Goal: Transaction & Acquisition: Purchase product/service

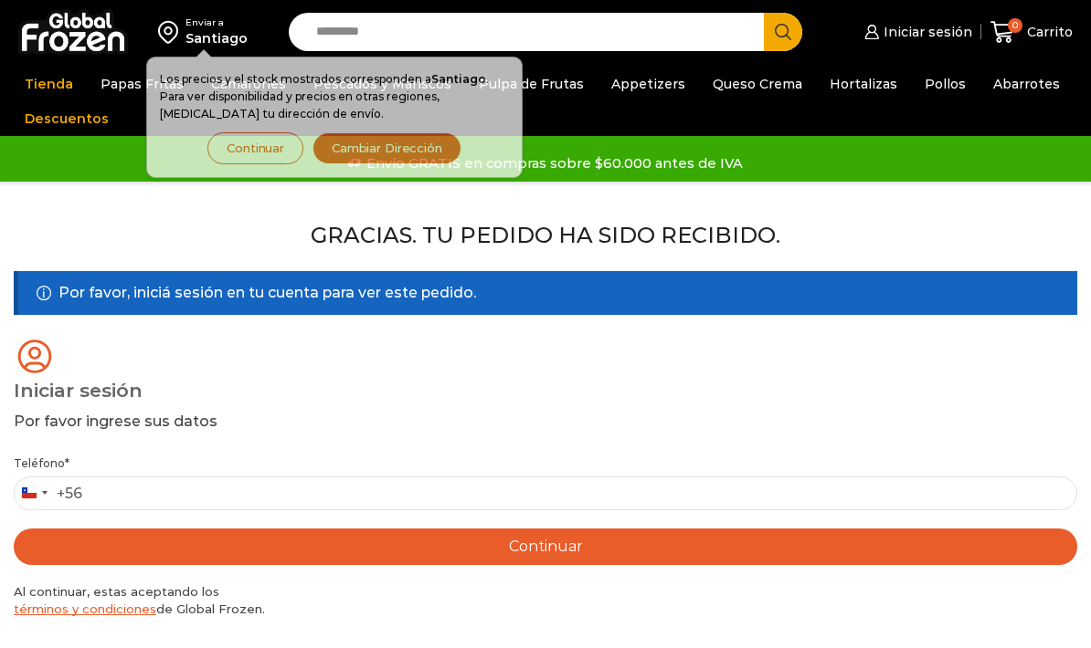
scroll to position [227, 0]
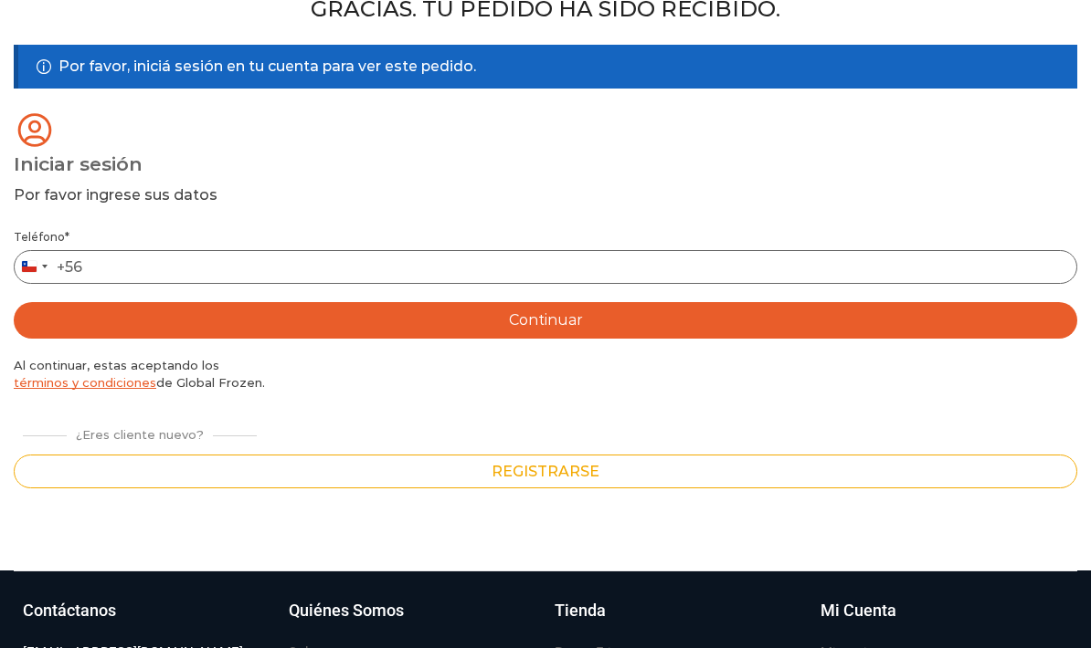
click at [707, 259] on input "Teléfono *" at bounding box center [545, 267] width 1063 height 34
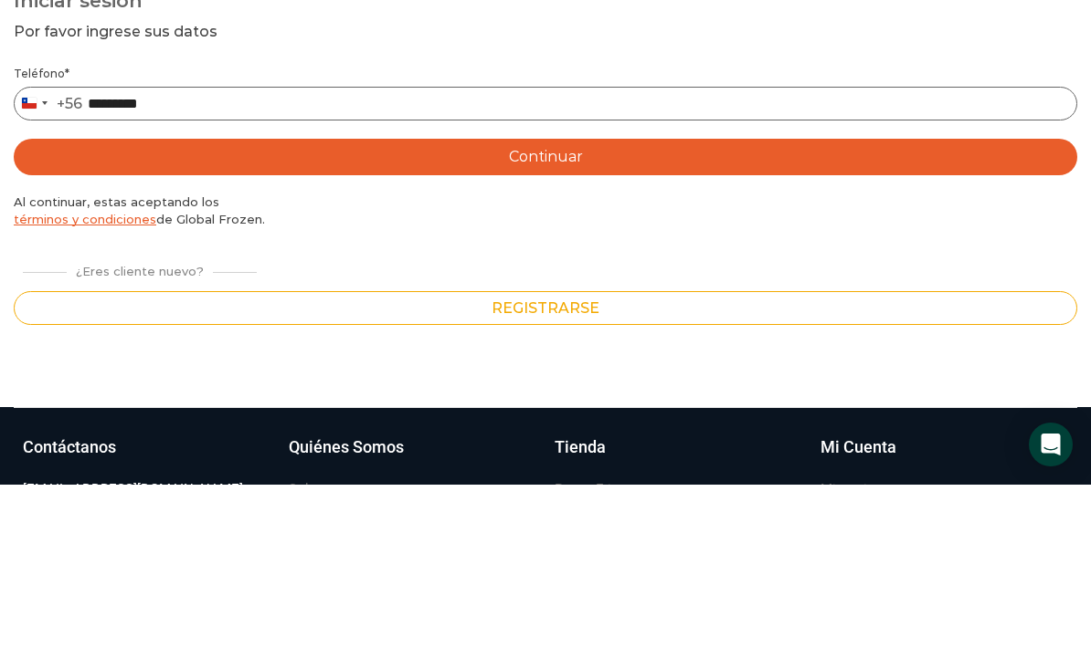
type input "*********"
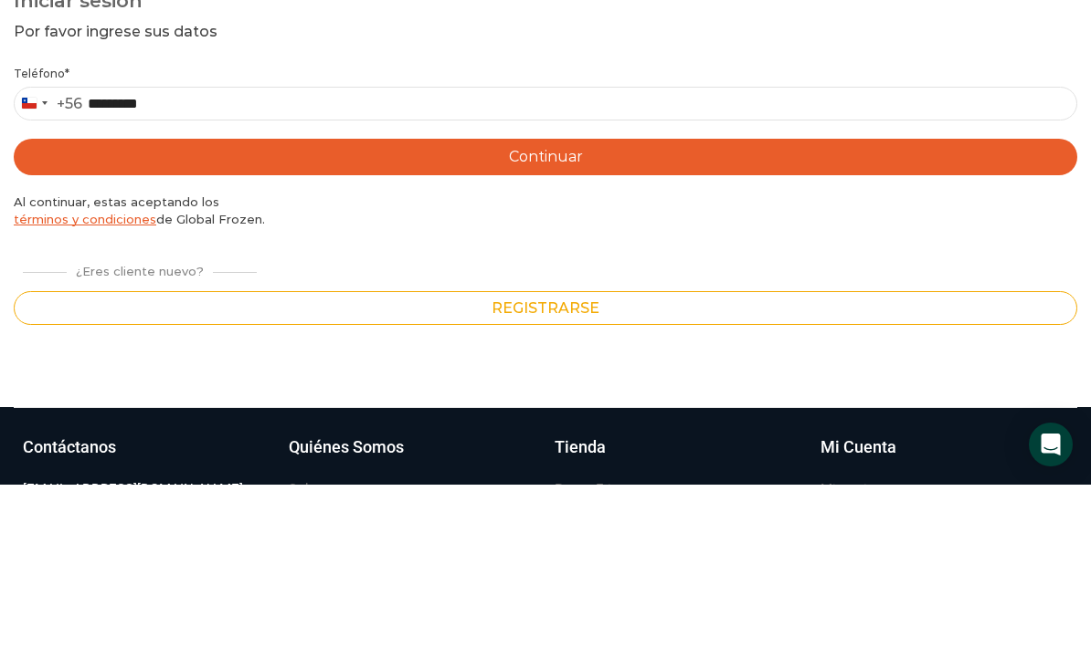
click at [549, 302] on button "Continuar" at bounding box center [545, 320] width 1063 height 37
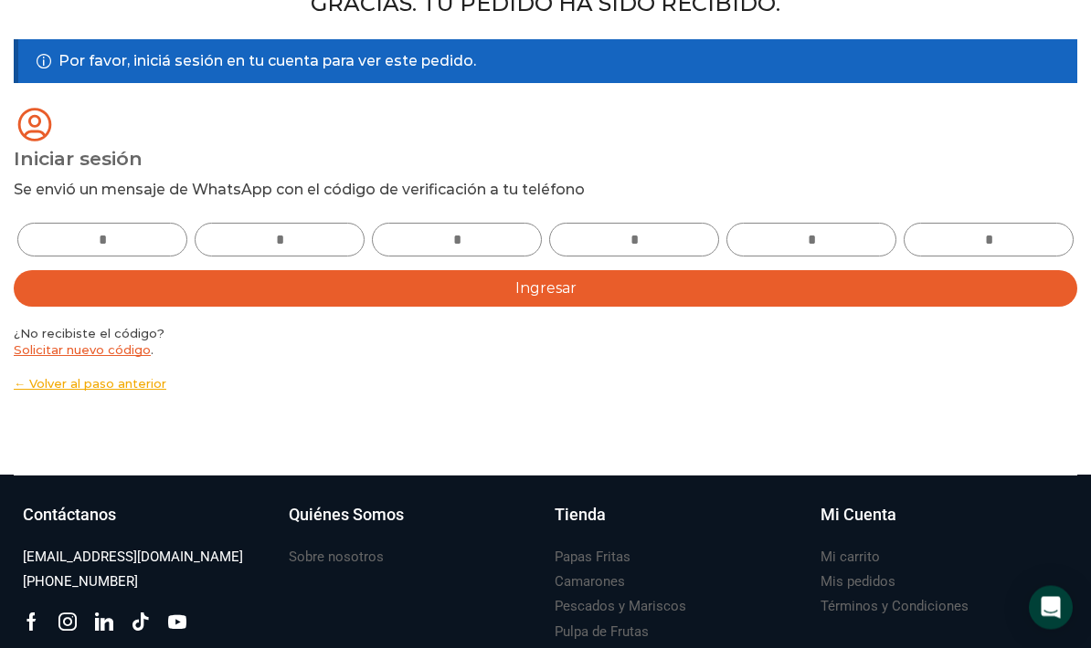
scroll to position [232, 0]
click at [136, 225] on input "text" at bounding box center [102, 240] width 170 height 34
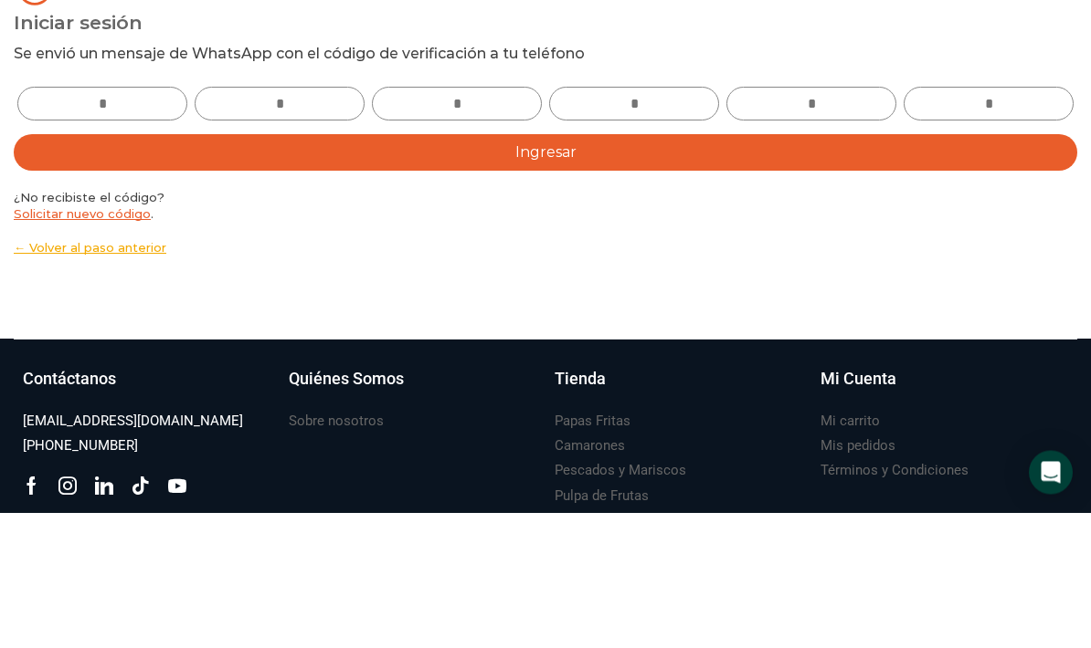
type input "*"
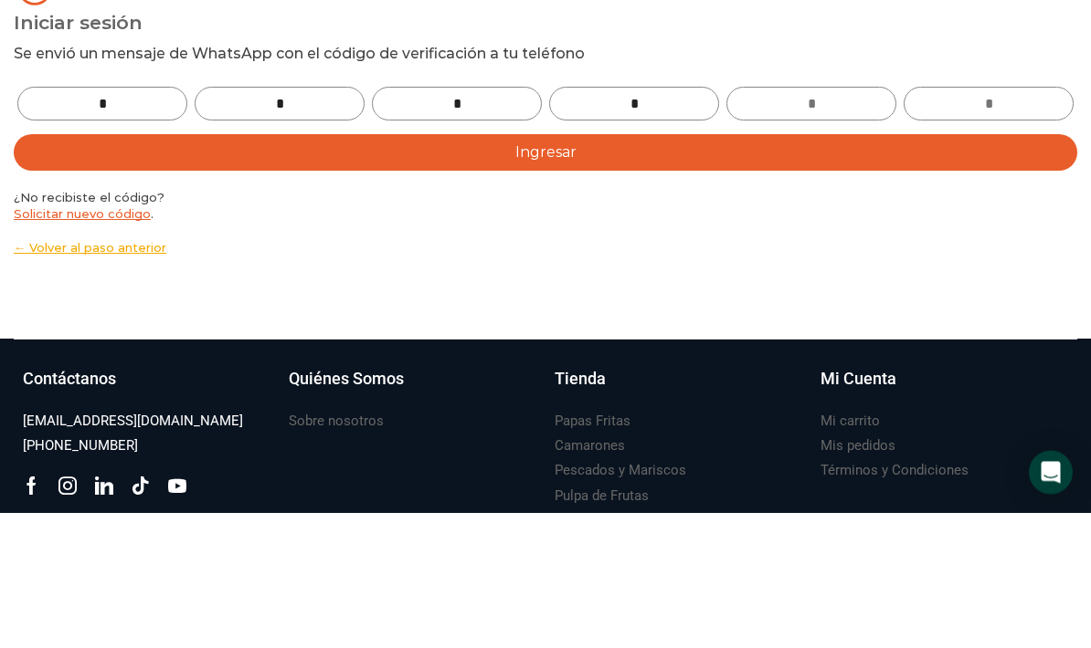
type input "*"
click at [582, 270] on button "Ingresar" at bounding box center [545, 288] width 1063 height 37
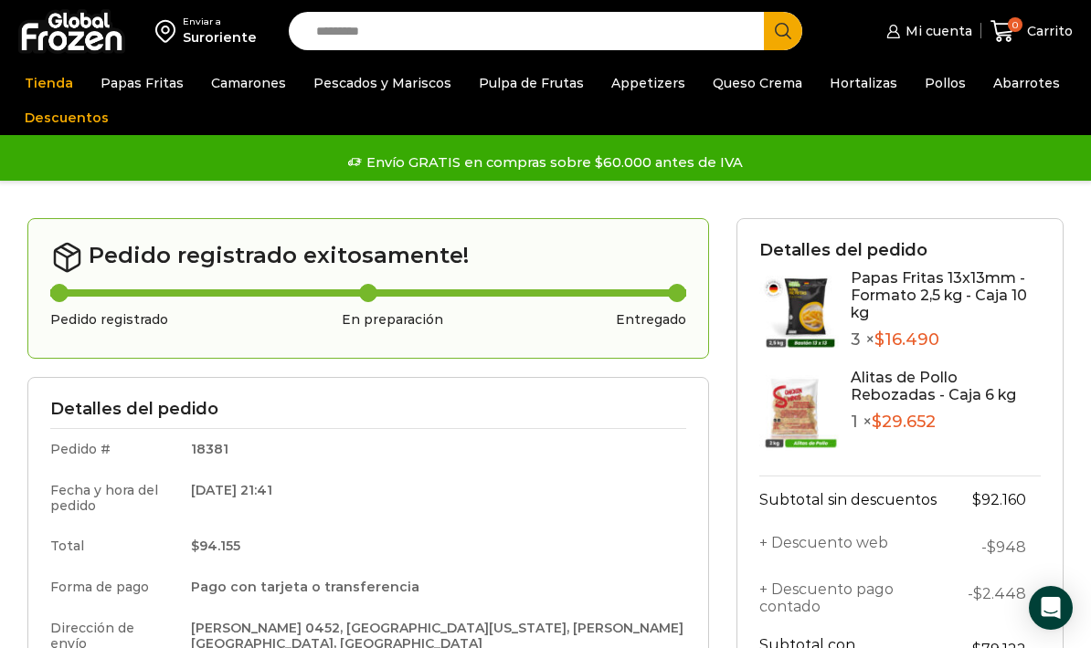
click at [749, 89] on link "Queso Crema" at bounding box center [757, 83] width 108 height 35
click at [859, 87] on link "Hortalizas" at bounding box center [863, 83] width 86 height 35
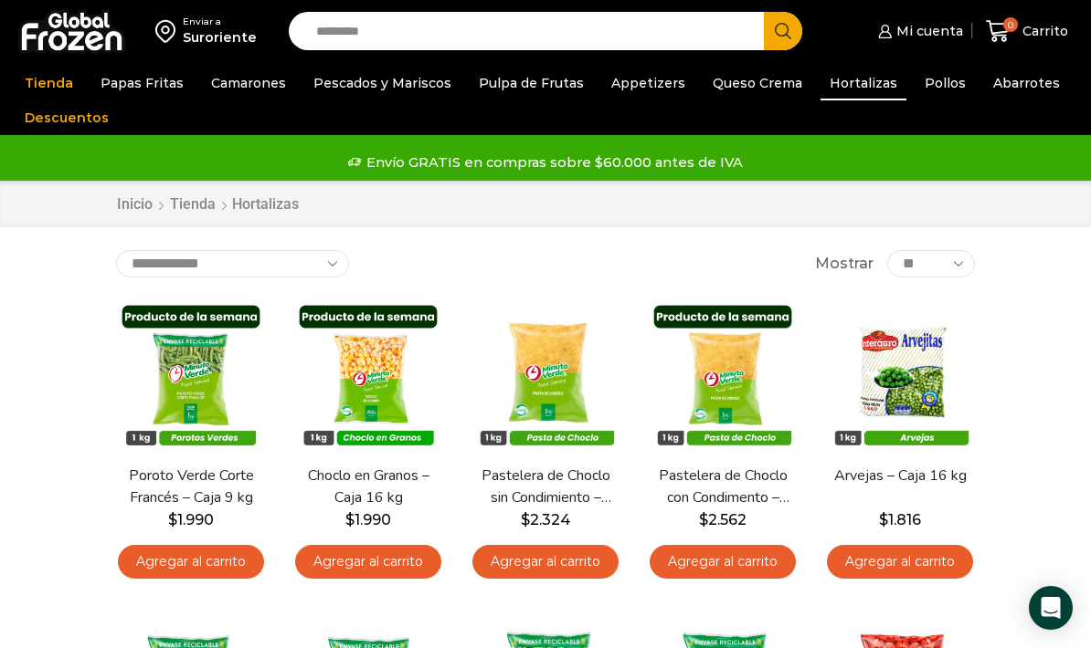
click at [917, 91] on link "Pollos" at bounding box center [944, 83] width 59 height 35
click at [916, 92] on link "Pollos" at bounding box center [944, 83] width 59 height 35
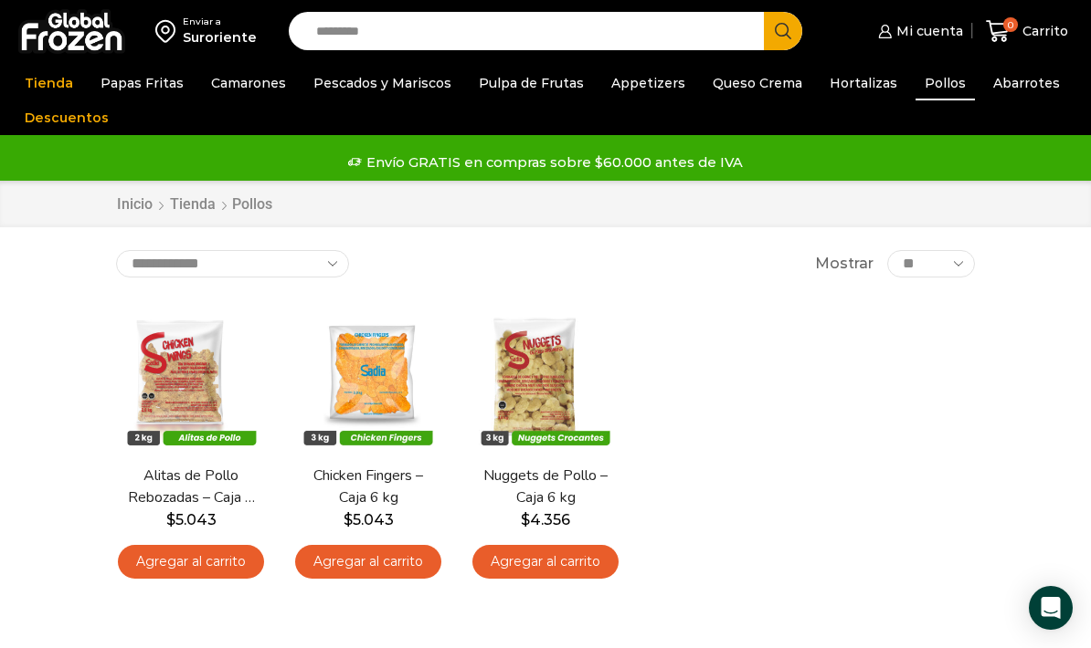
click at [623, 94] on link "Appetizers" at bounding box center [648, 83] width 92 height 35
click at [648, 86] on link "Appetizers" at bounding box center [648, 83] width 92 height 35
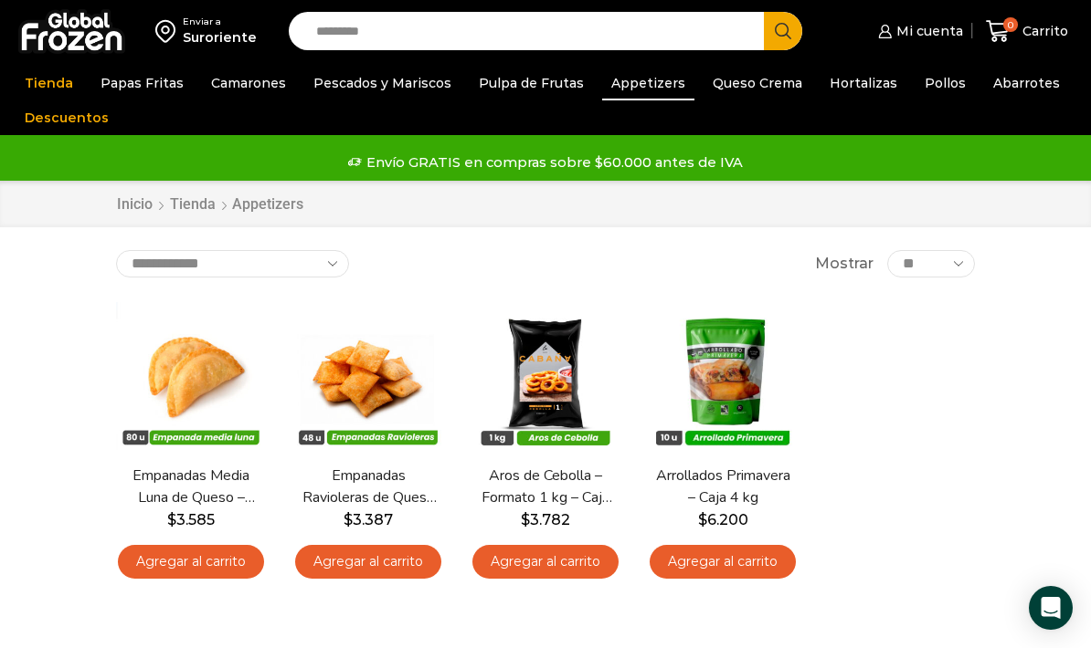
click at [405, 565] on link "Agregar al carrito" at bounding box center [368, 562] width 146 height 34
click at [252, 89] on link "Camarones" at bounding box center [248, 83] width 93 height 35
click at [249, 90] on link "Camarones" at bounding box center [248, 83] width 93 height 35
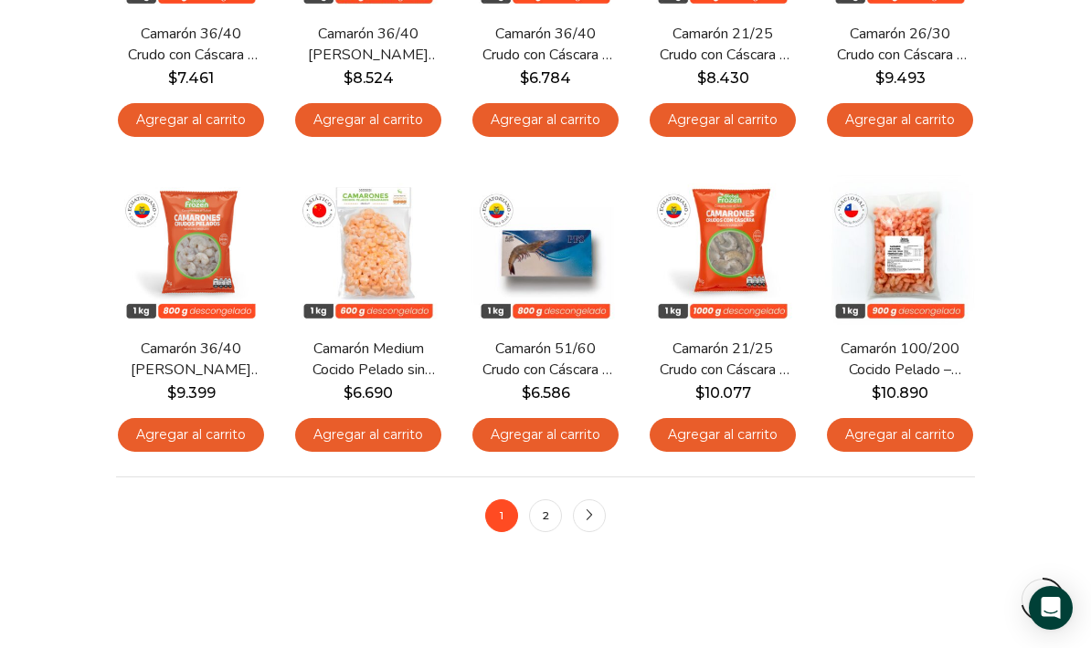
scroll to position [1071, 0]
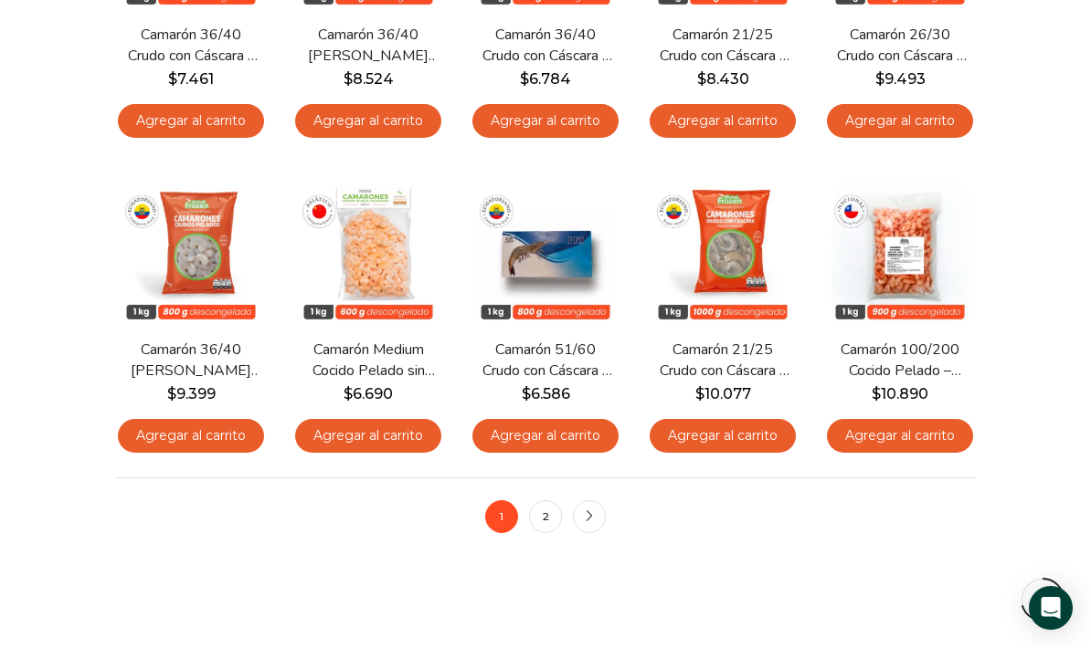
click at [550, 513] on link "2" at bounding box center [545, 517] width 33 height 33
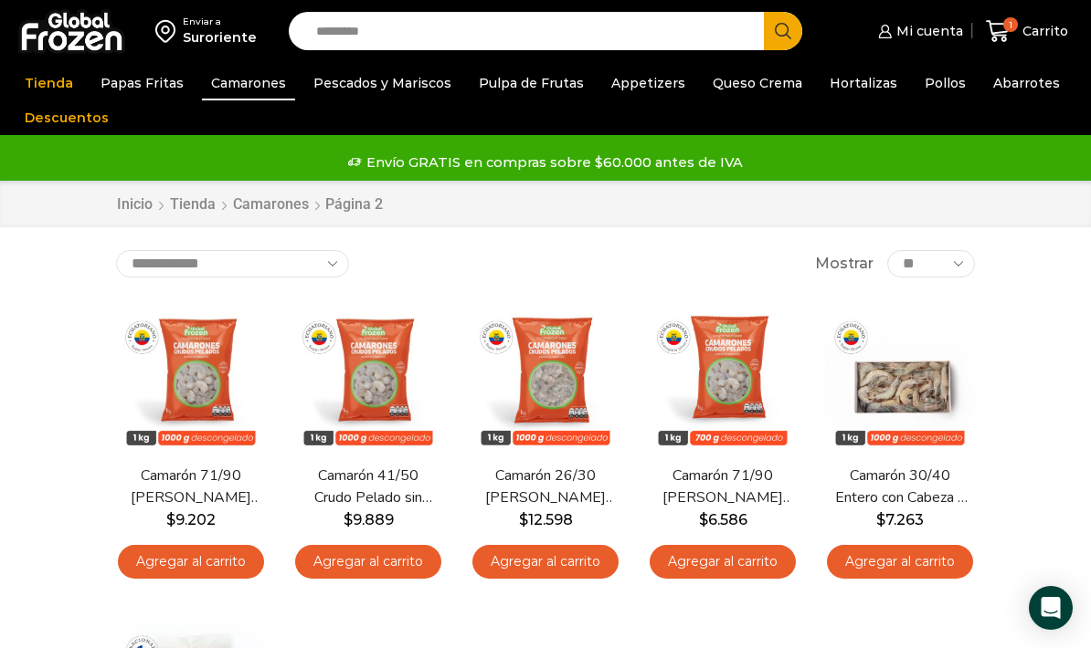
click at [392, 564] on link "Agregar al carrito" at bounding box center [368, 562] width 146 height 34
click at [129, 88] on link "Papas Fritas" at bounding box center [141, 83] width 101 height 35
click at [136, 91] on link "Papas Fritas" at bounding box center [141, 83] width 101 height 35
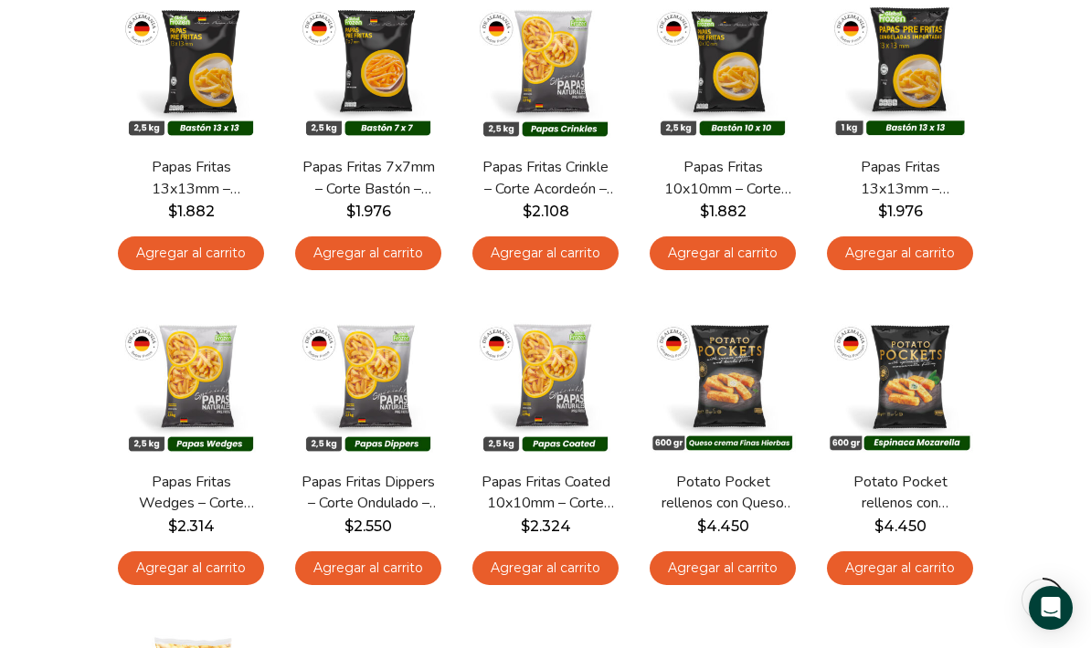
scroll to position [296, 0]
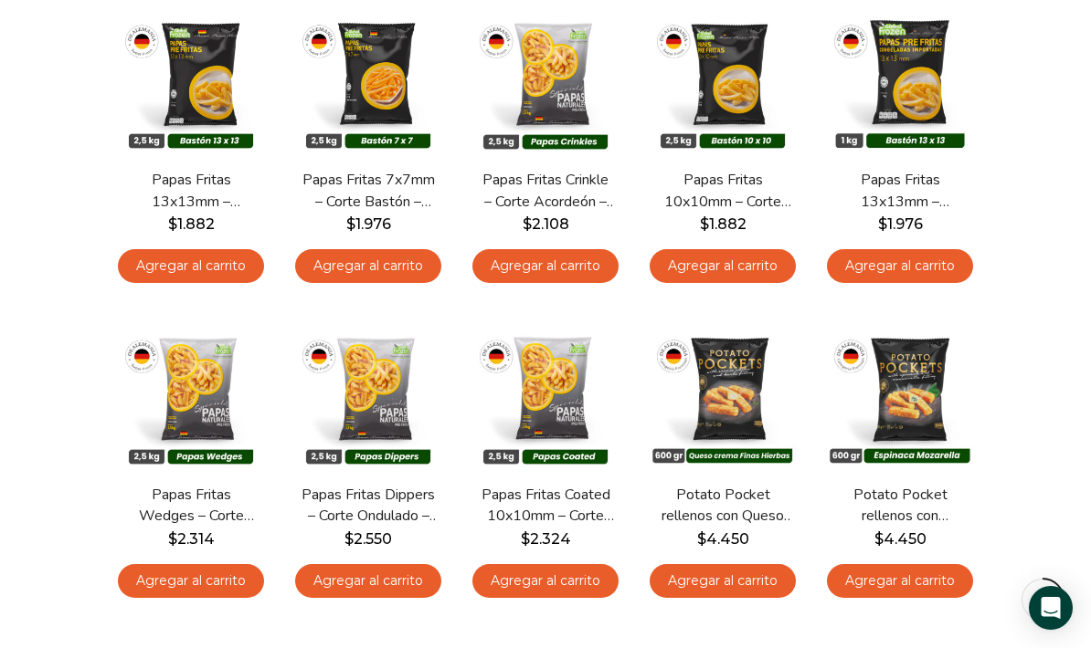
click at [197, 266] on link "Agregar al carrito" at bounding box center [191, 266] width 146 height 34
click at [216, 272] on div "**********" at bounding box center [545, 487] width 886 height 1066
click at [204, 263] on link "Agregar al carrito" at bounding box center [191, 266] width 146 height 34
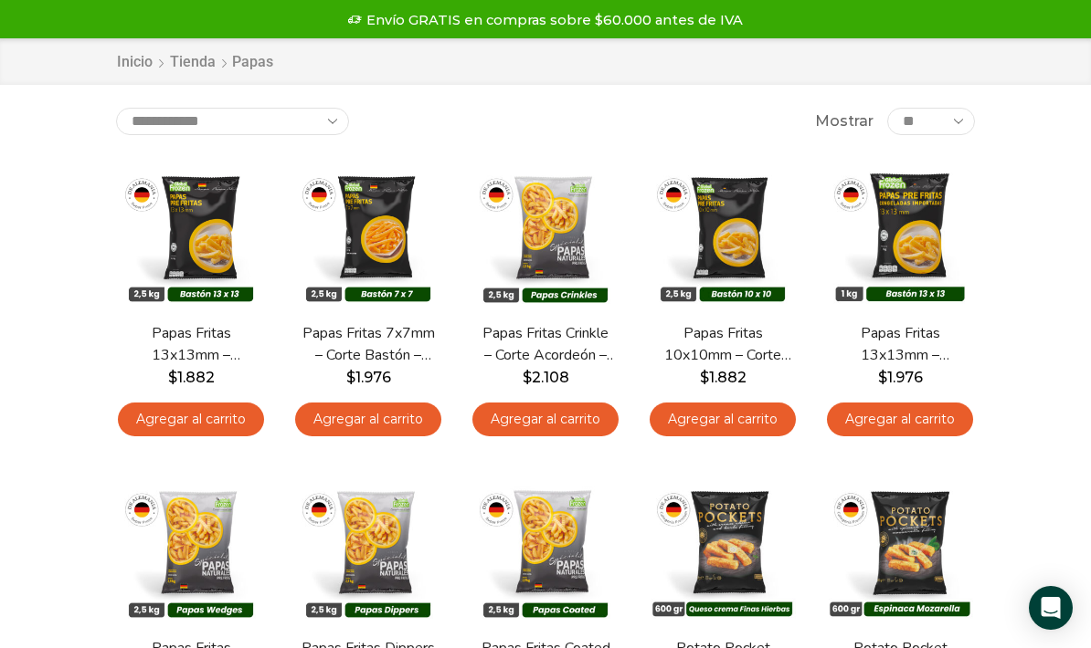
scroll to position [0, 0]
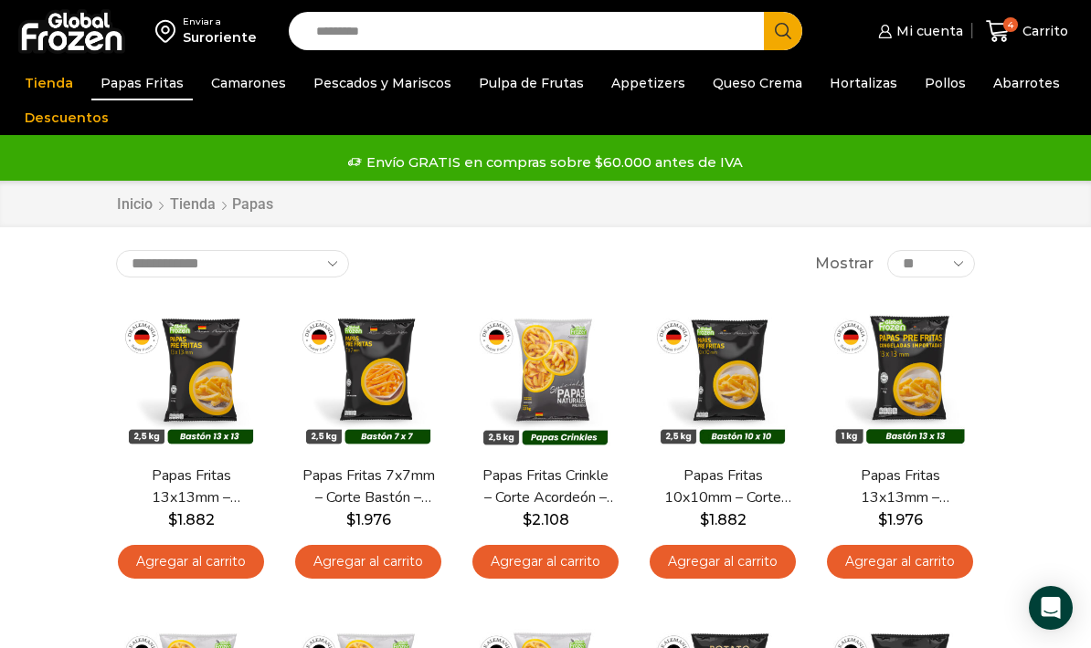
click at [422, 90] on link "Pescados y Mariscos" at bounding box center [382, 83] width 156 height 35
click at [420, 88] on link "Pescados y Mariscos" at bounding box center [382, 83] width 156 height 35
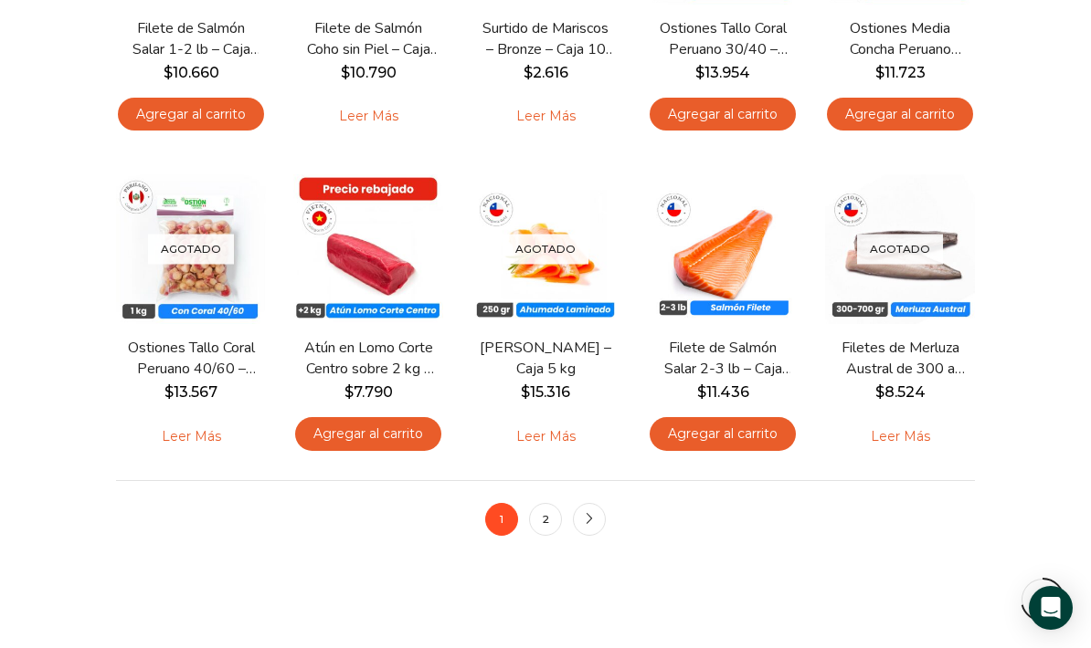
scroll to position [1087, 0]
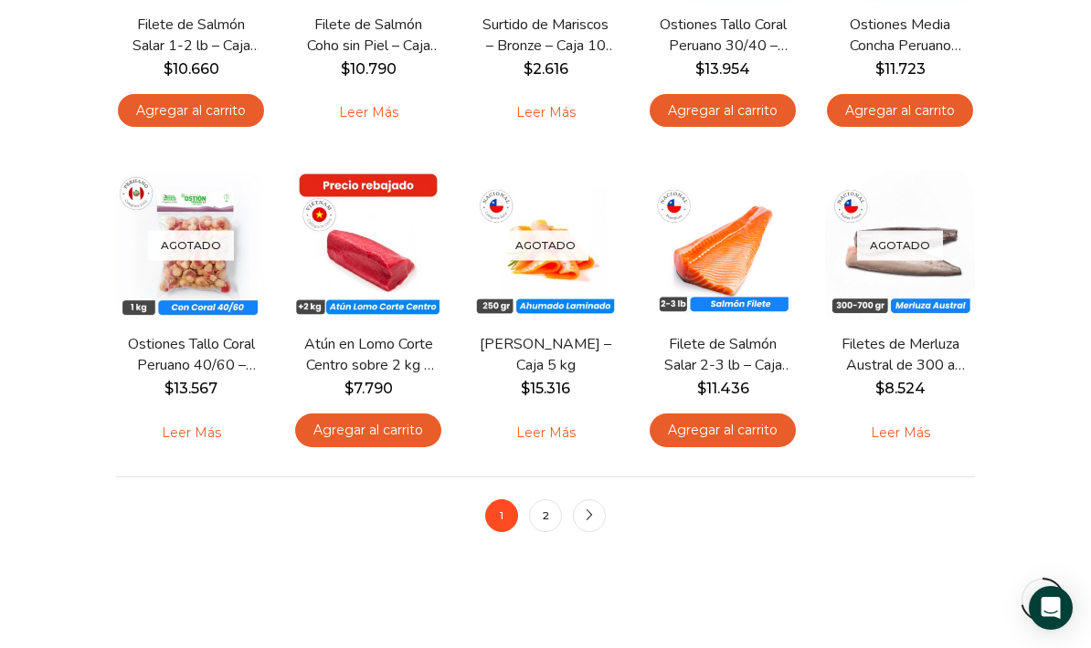
click at [547, 522] on link "2" at bounding box center [545, 516] width 33 height 33
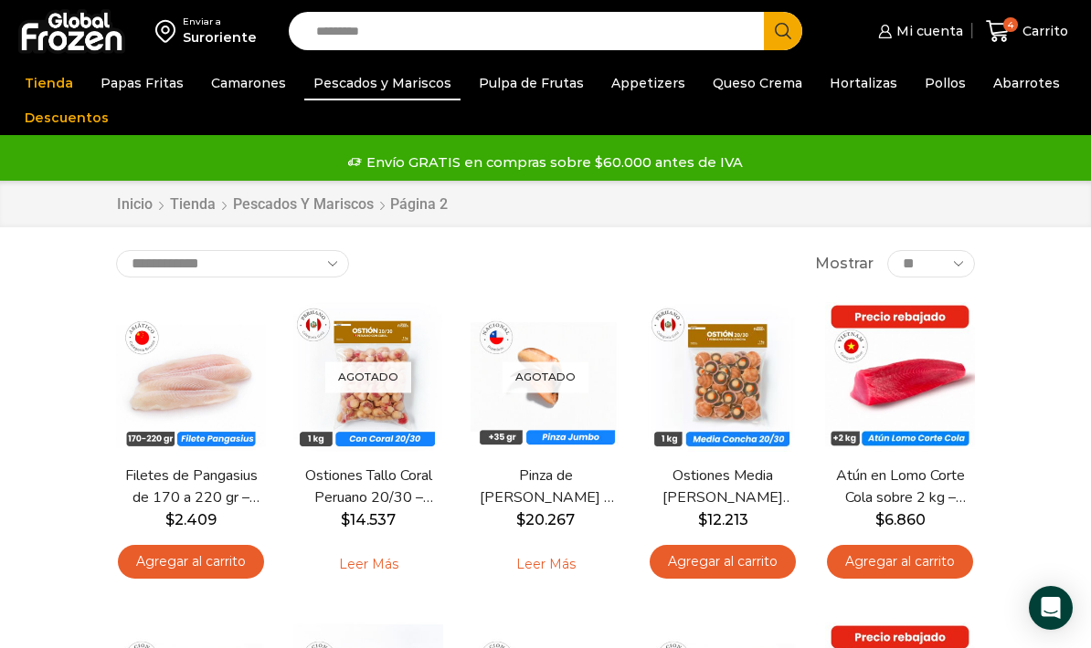
click at [248, 89] on link "Camarones" at bounding box center [248, 83] width 93 height 35
click at [223, 92] on link "Camarones" at bounding box center [248, 83] width 93 height 35
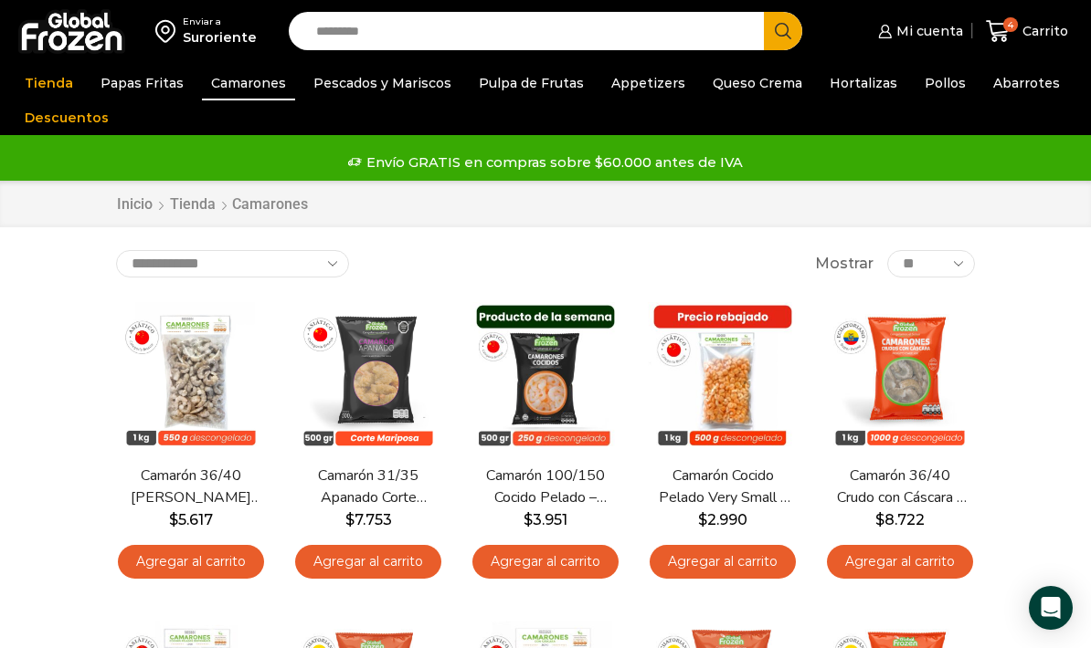
click at [412, 568] on link "Agregar al carrito" at bounding box center [368, 562] width 146 height 34
click at [1013, 25] on div "5 [GEOGRAPHIC_DATA] 5 5 Shopping Cart 1 × $ $" at bounding box center [1026, 31] width 91 height 43
click at [1013, 31] on span "5" at bounding box center [1010, 24] width 15 height 15
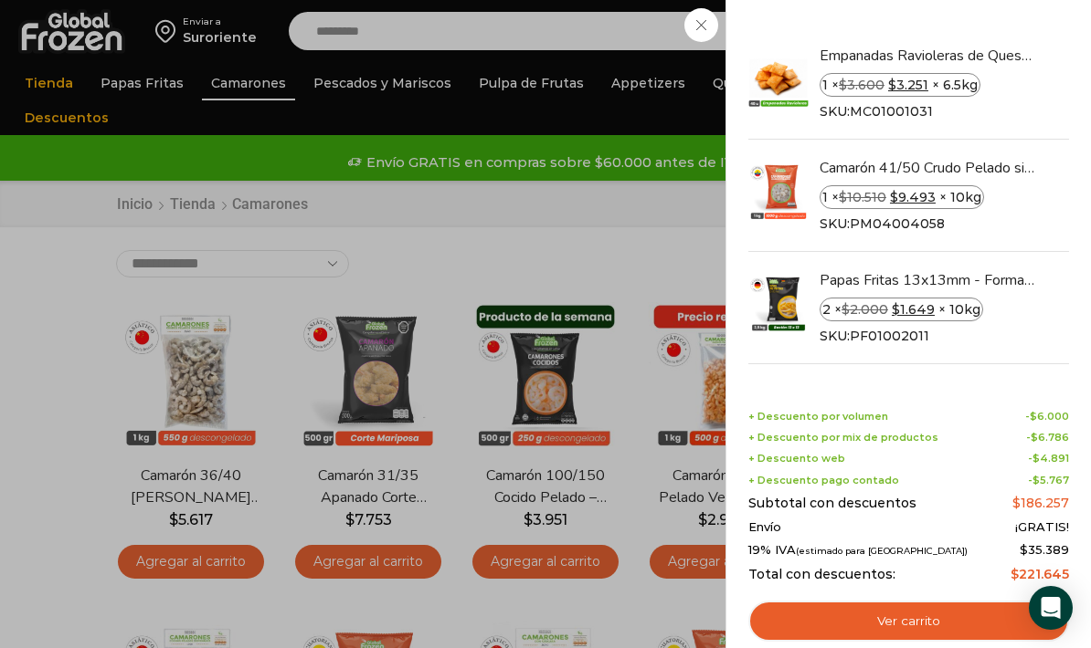
scroll to position [2, 0]
click at [904, 619] on link "Ver carrito" at bounding box center [908, 622] width 321 height 42
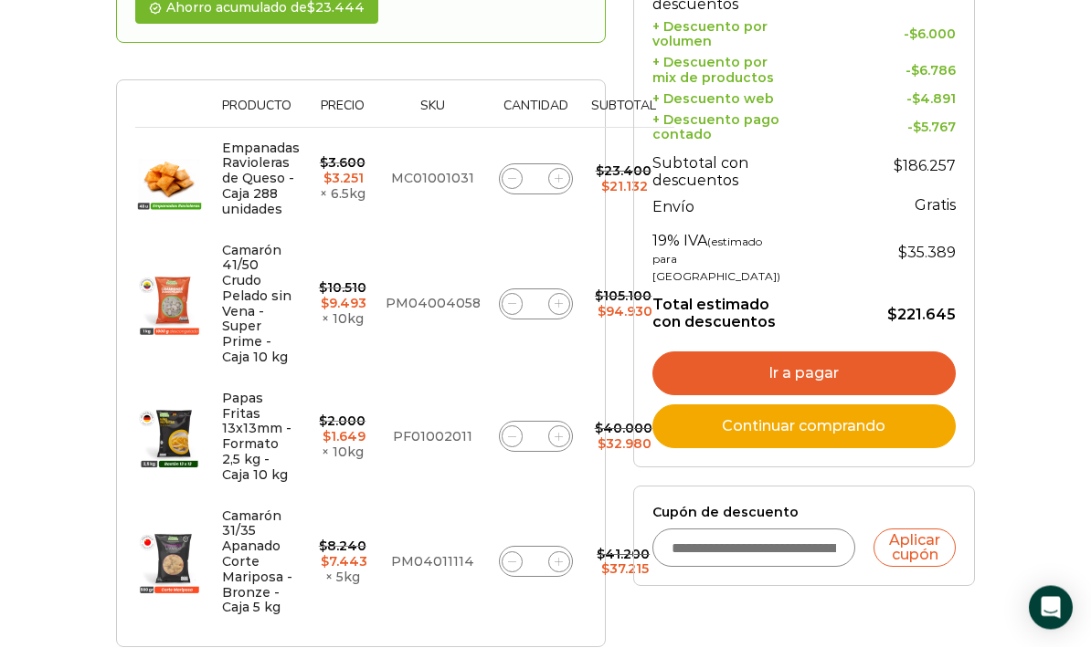
scroll to position [459, 0]
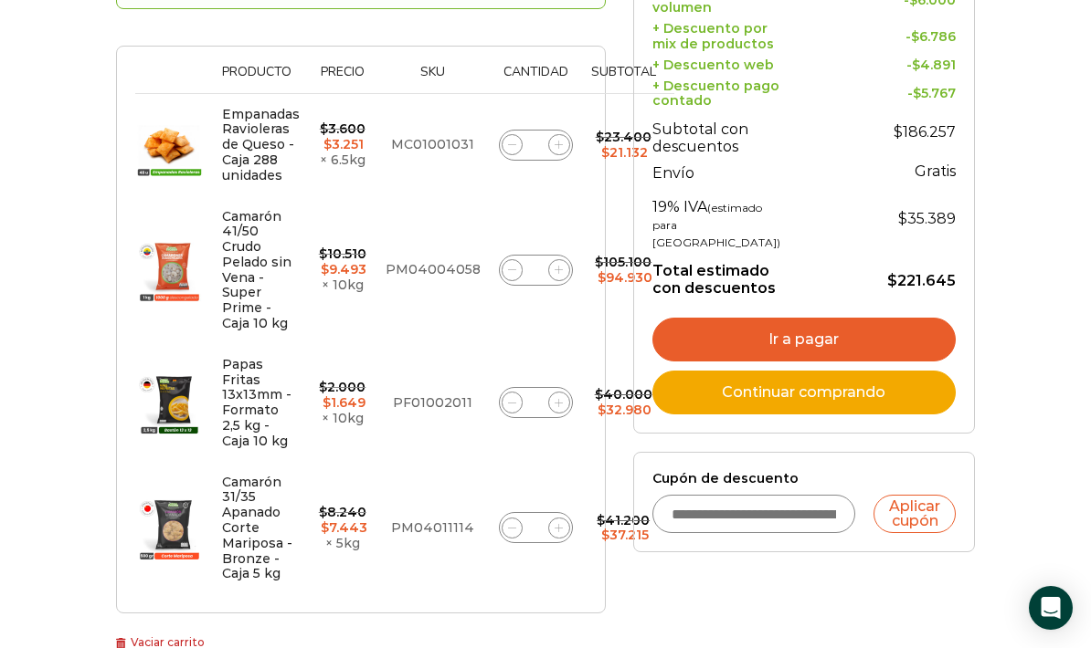
click at [759, 533] on input "Cupón de descuento" at bounding box center [754, 514] width 204 height 38
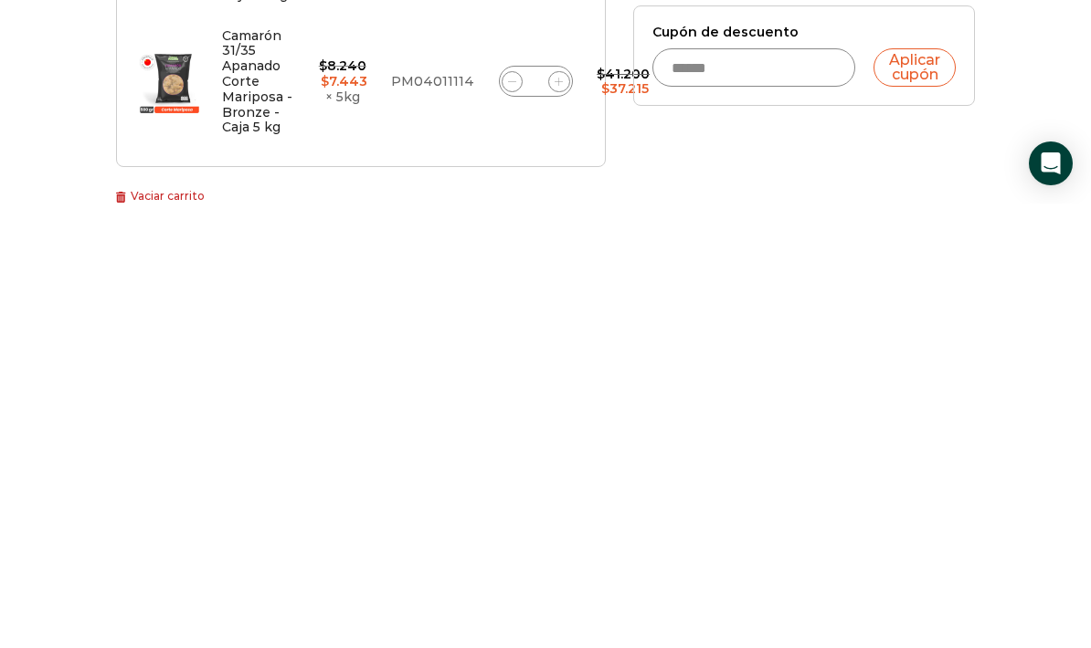
type input "******"
click at [922, 493] on button "Aplicar cupón" at bounding box center [914, 512] width 82 height 38
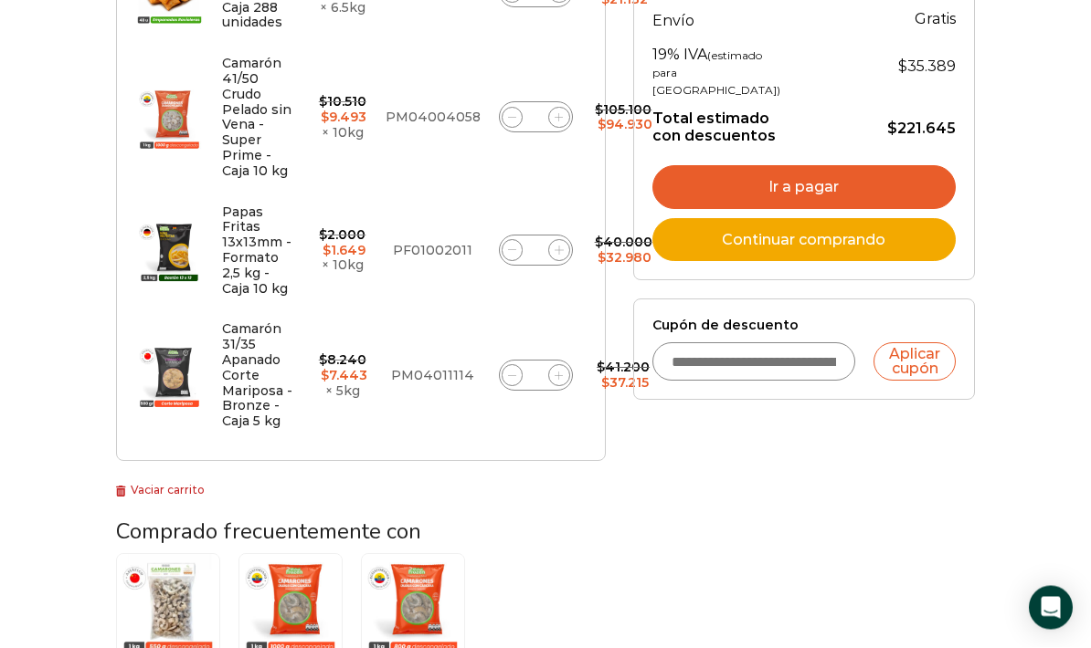
scroll to position [667, 0]
click at [888, 209] on link "Ir a pagar" at bounding box center [803, 187] width 303 height 44
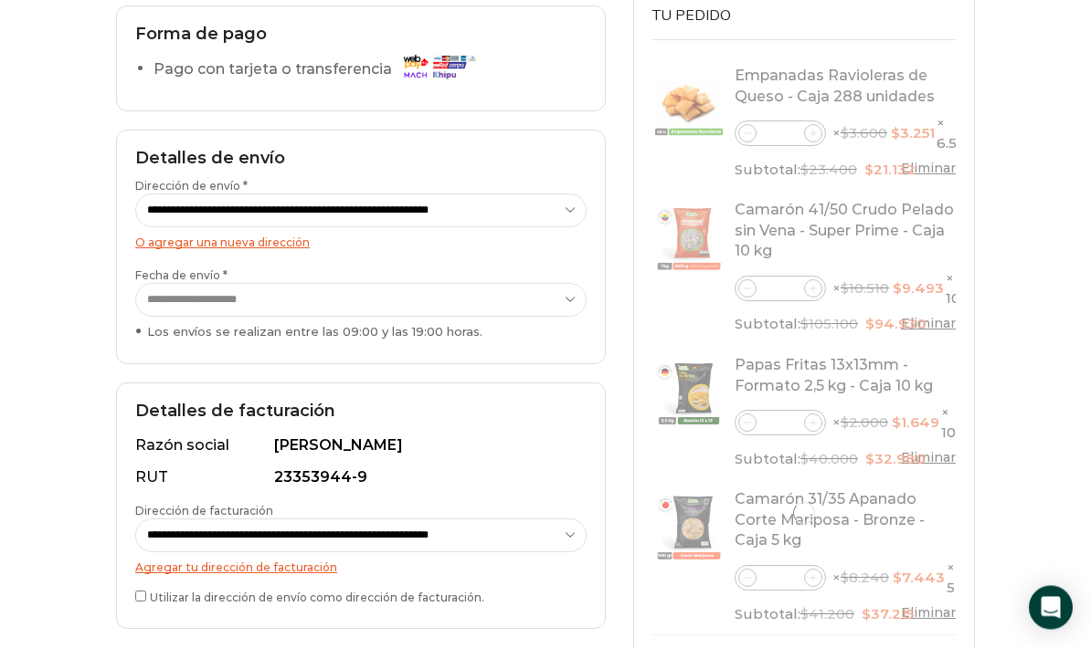
scroll to position [264, 0]
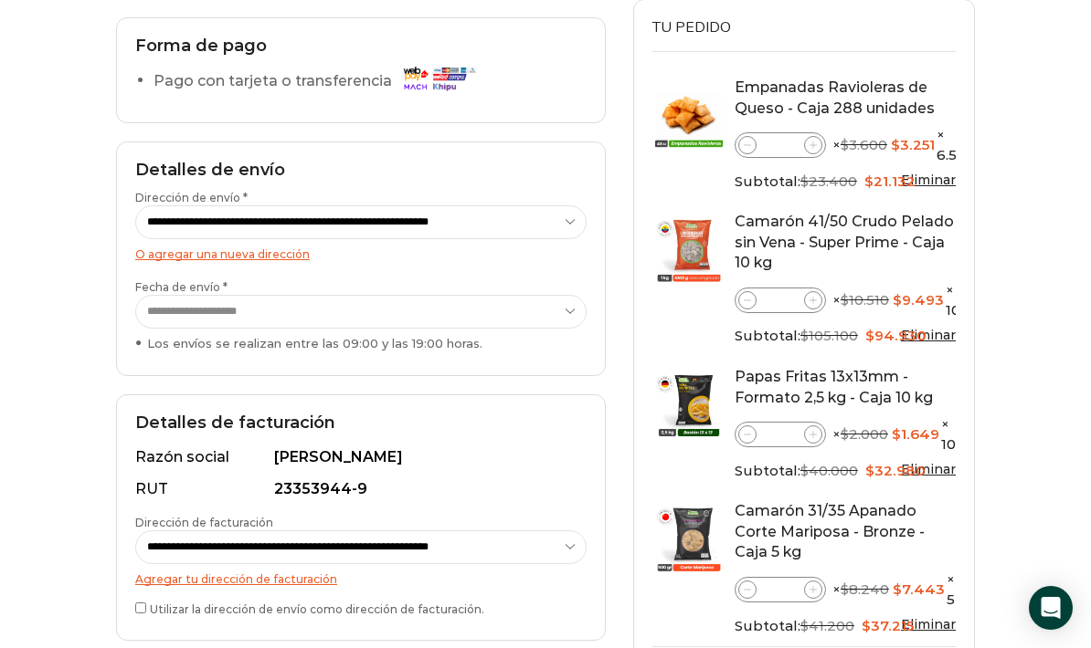
click at [565, 321] on select "**********" at bounding box center [360, 312] width 451 height 34
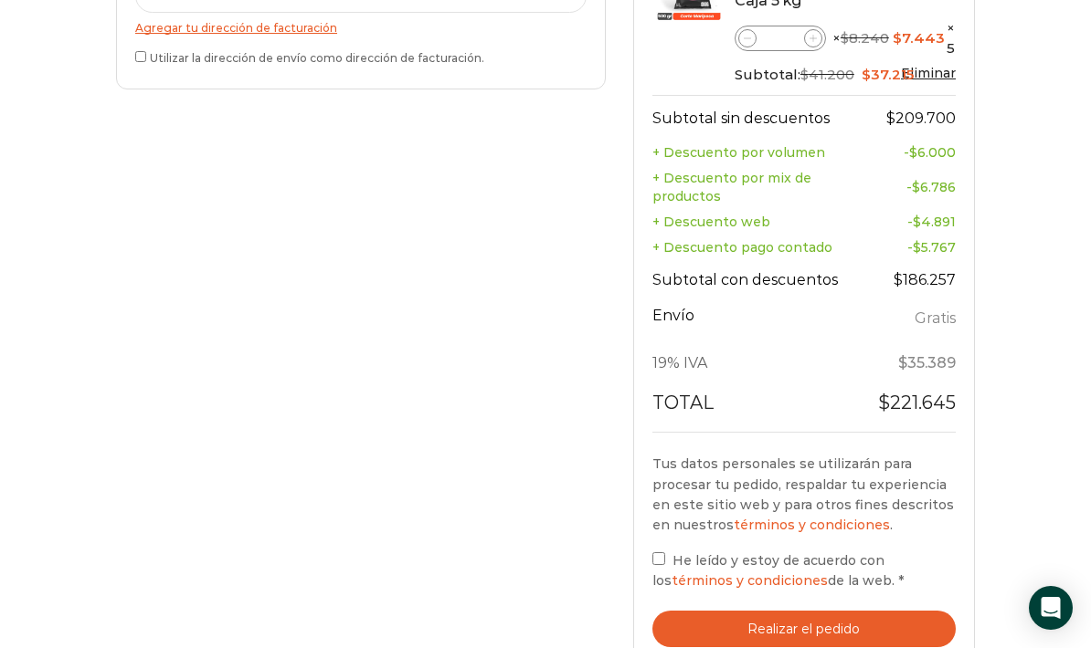
scroll to position [840, 0]
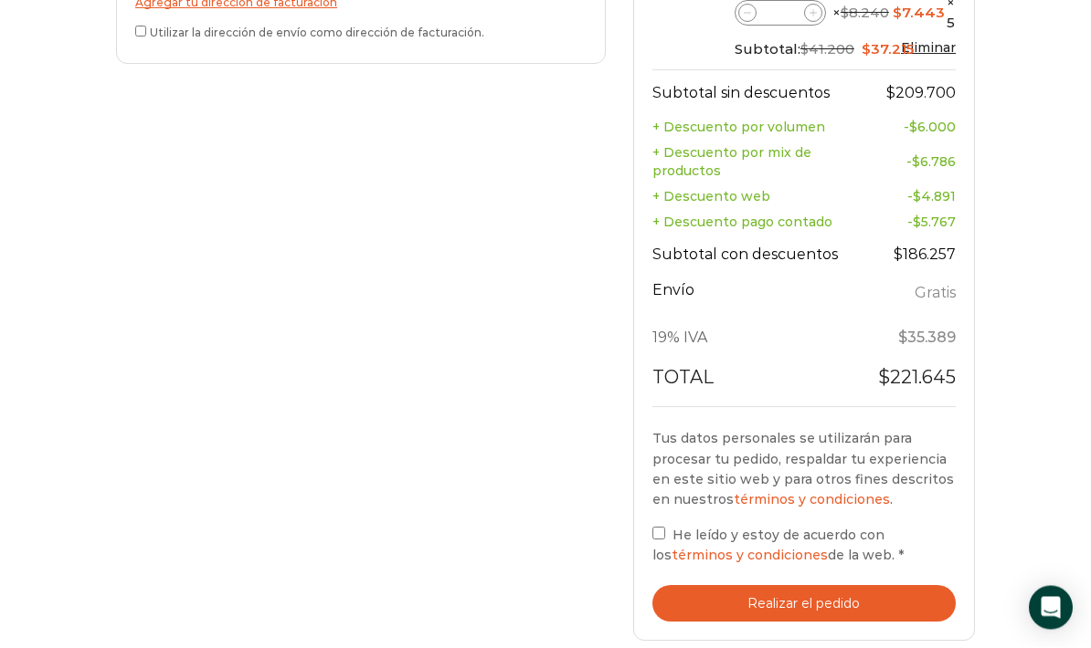
click at [884, 586] on button "Realizar el pedido" at bounding box center [803, 604] width 303 height 37
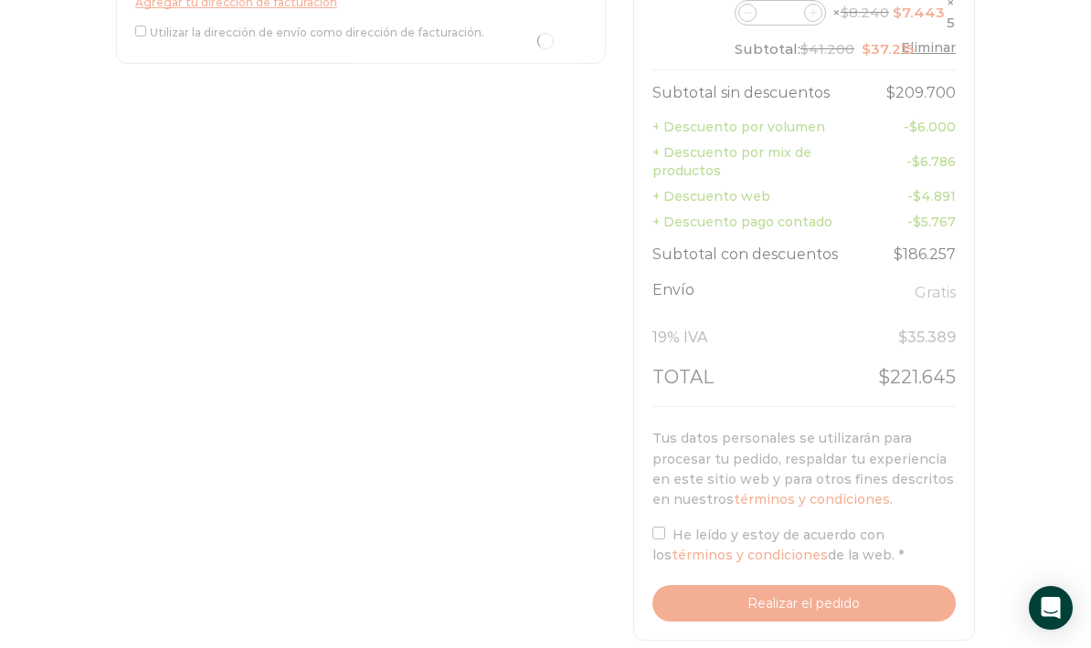
scroll to position [914, 0]
